Goal: Find contact information: Find contact information

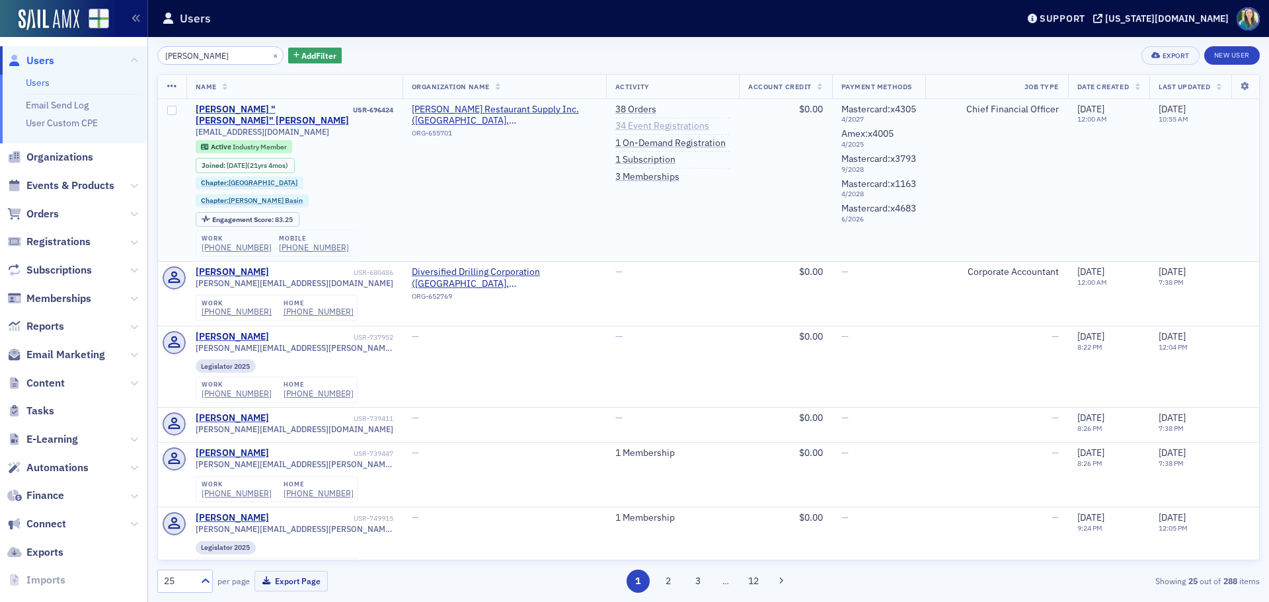
type input "[PERSON_NAME]"
click at [652, 126] on link "34 Event Registrations" at bounding box center [662, 126] width 94 height 12
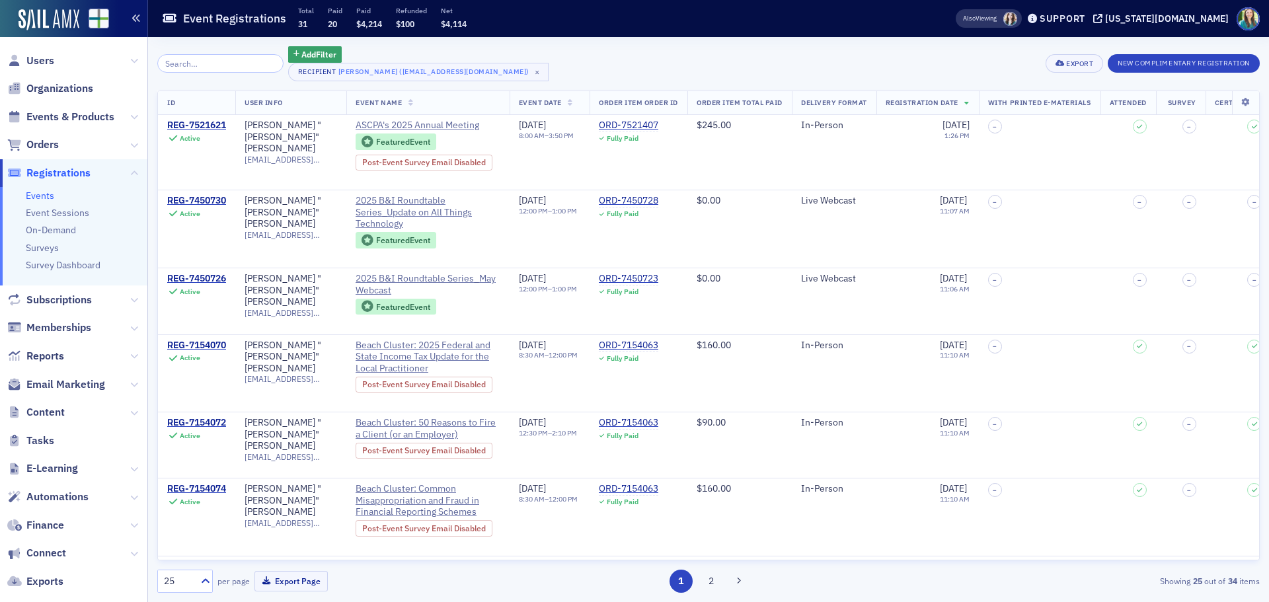
click at [134, 16] on icon "button" at bounding box center [136, 18] width 9 height 9
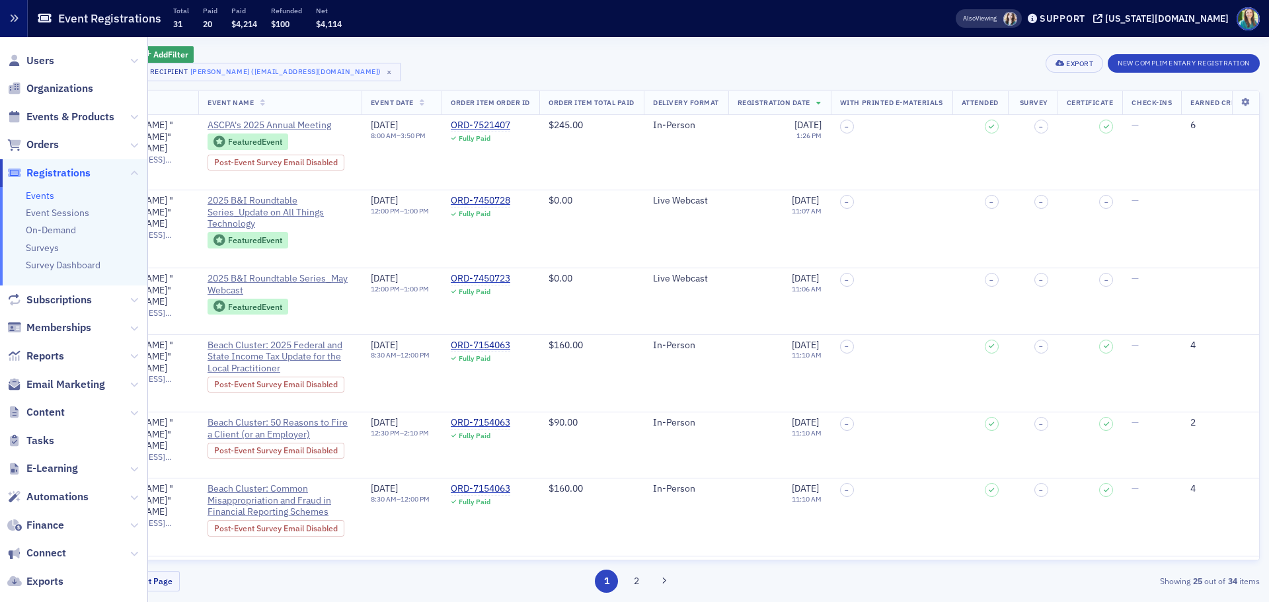
click at [11, 20] on icon "button" at bounding box center [13, 18] width 9 height 9
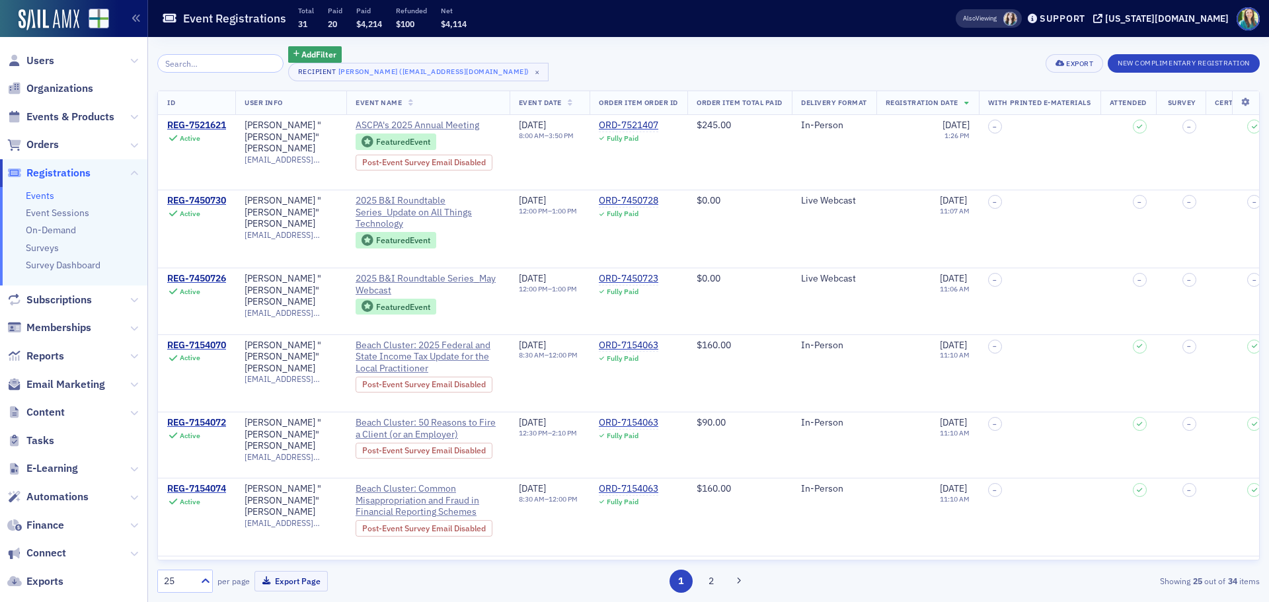
click at [60, 178] on span "Registrations" at bounding box center [58, 173] width 64 height 15
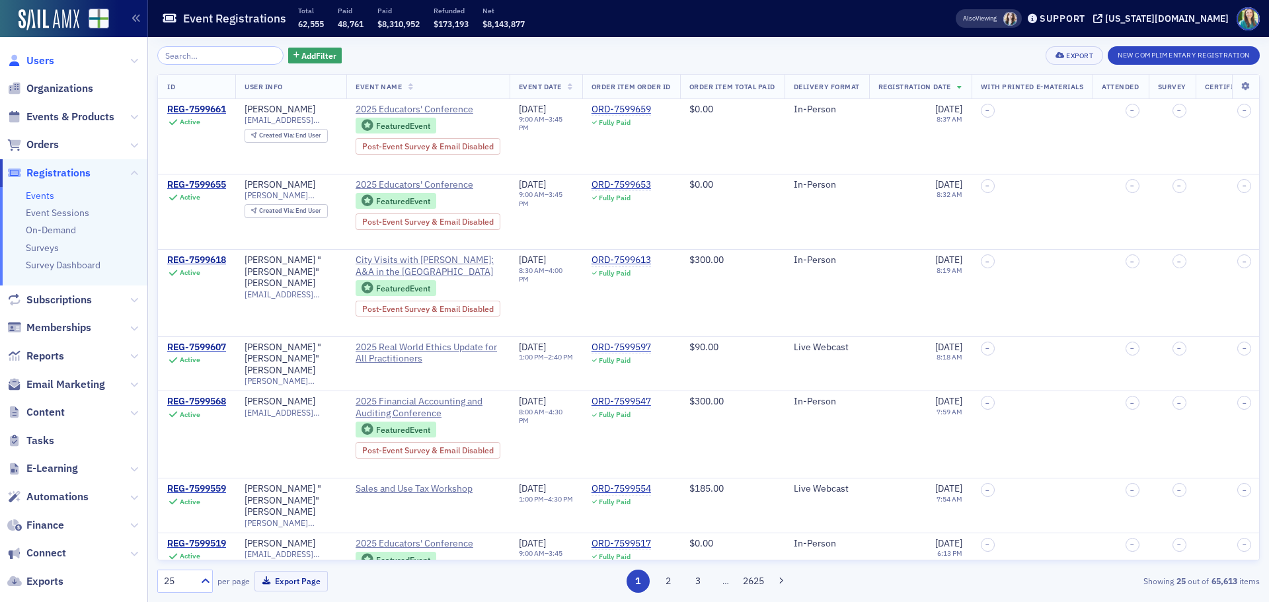
click at [36, 63] on span "Users" at bounding box center [40, 61] width 28 height 15
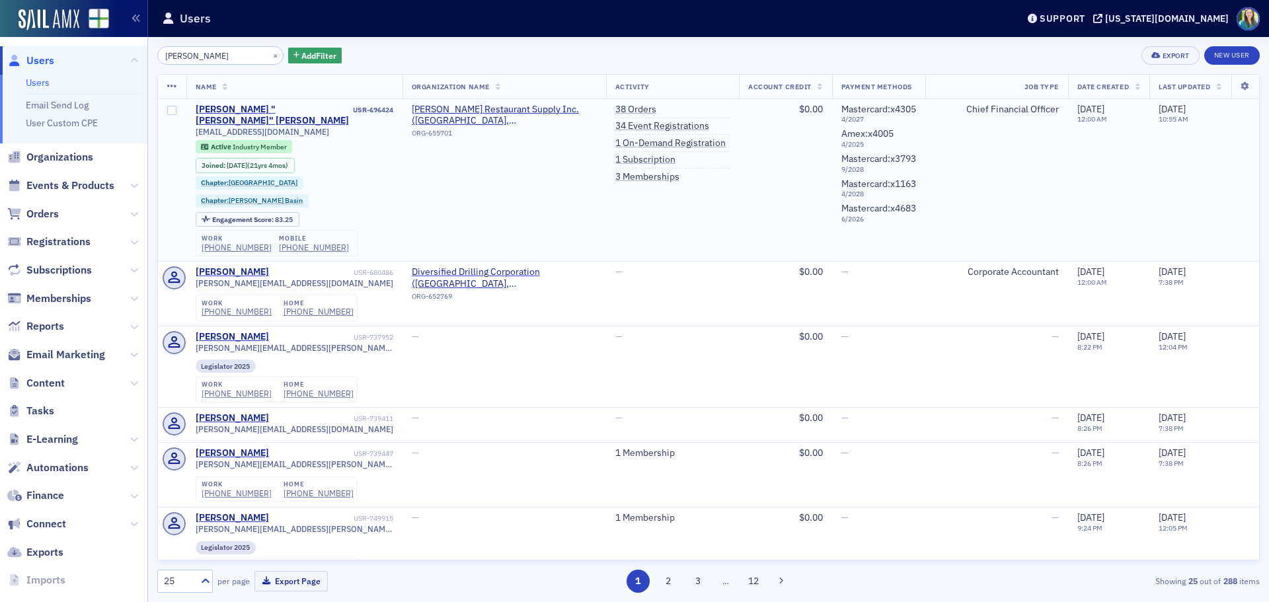
drag, startPoint x: 333, startPoint y: 116, endPoint x: 194, endPoint y: 122, distance: 138.9
click at [194, 122] on td "[PERSON_NAME] "[PERSON_NAME]" [PERSON_NAME]-696424 [EMAIL_ADDRESS][DOMAIN_NAME]…" at bounding box center [294, 180] width 216 height 163
copy span "[EMAIL_ADDRESS][DOMAIN_NAME]"
